Goal: Information Seeking & Learning: Understand process/instructions

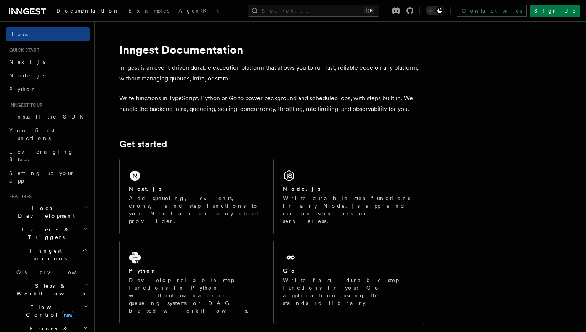
click at [137, 189] on h2 "Next.js" at bounding box center [145, 189] width 33 height 8
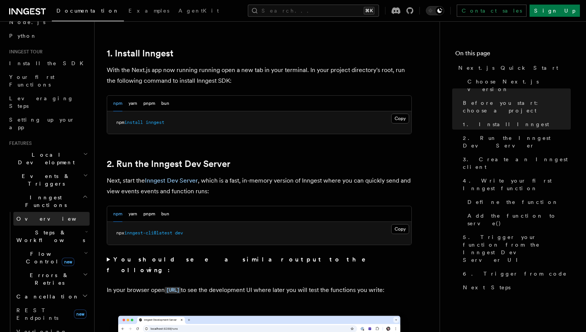
scroll to position [55, 0]
click at [60, 227] on span "Steps & Workflows" at bounding box center [49, 234] width 72 height 15
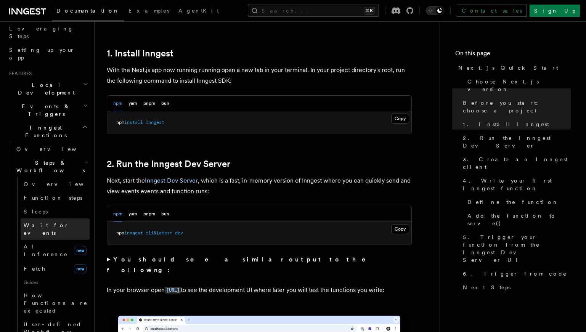
scroll to position [125, 0]
click at [49, 203] on link "Sleeps" at bounding box center [55, 210] width 69 height 14
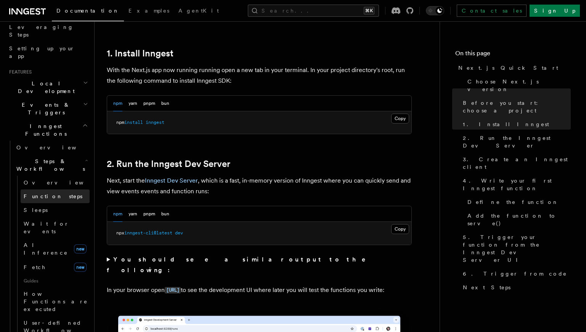
click at [50, 193] on span "Function steps" at bounding box center [53, 196] width 59 height 6
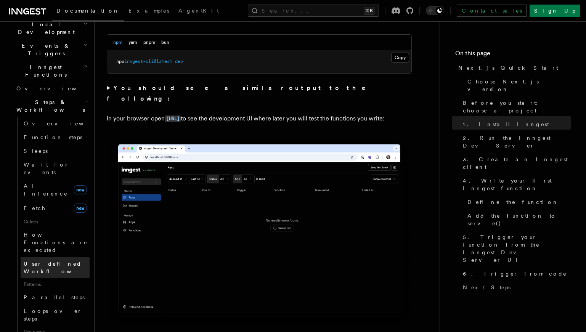
scroll to position [193, 0]
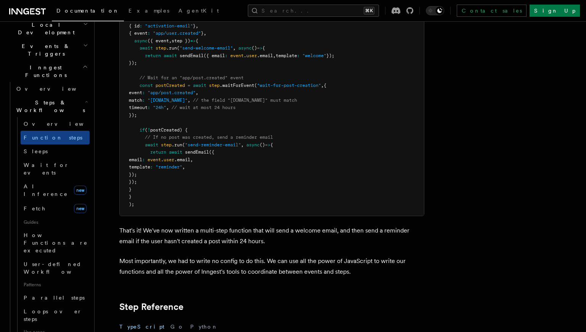
scroll to position [1097, 0]
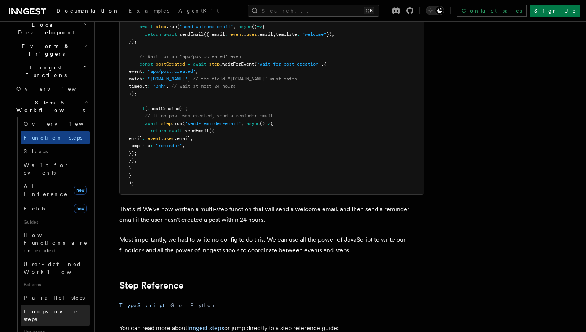
click at [65, 304] on link "Loops over steps" at bounding box center [55, 314] width 69 height 21
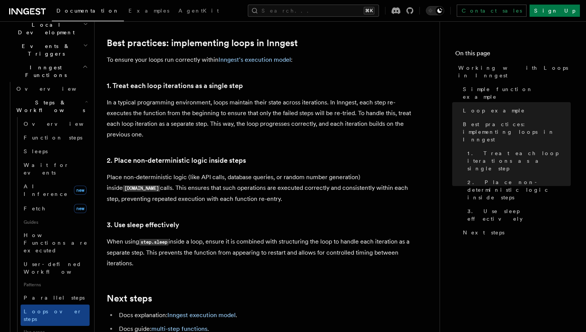
scroll to position [1188, 0]
drag, startPoint x: 139, startPoint y: 258, endPoint x: 103, endPoint y: 78, distance: 183.4
copy article "1. Treat each loop iterations as a single step In a typical programming environ…"
